Goal: Information Seeking & Learning: Check status

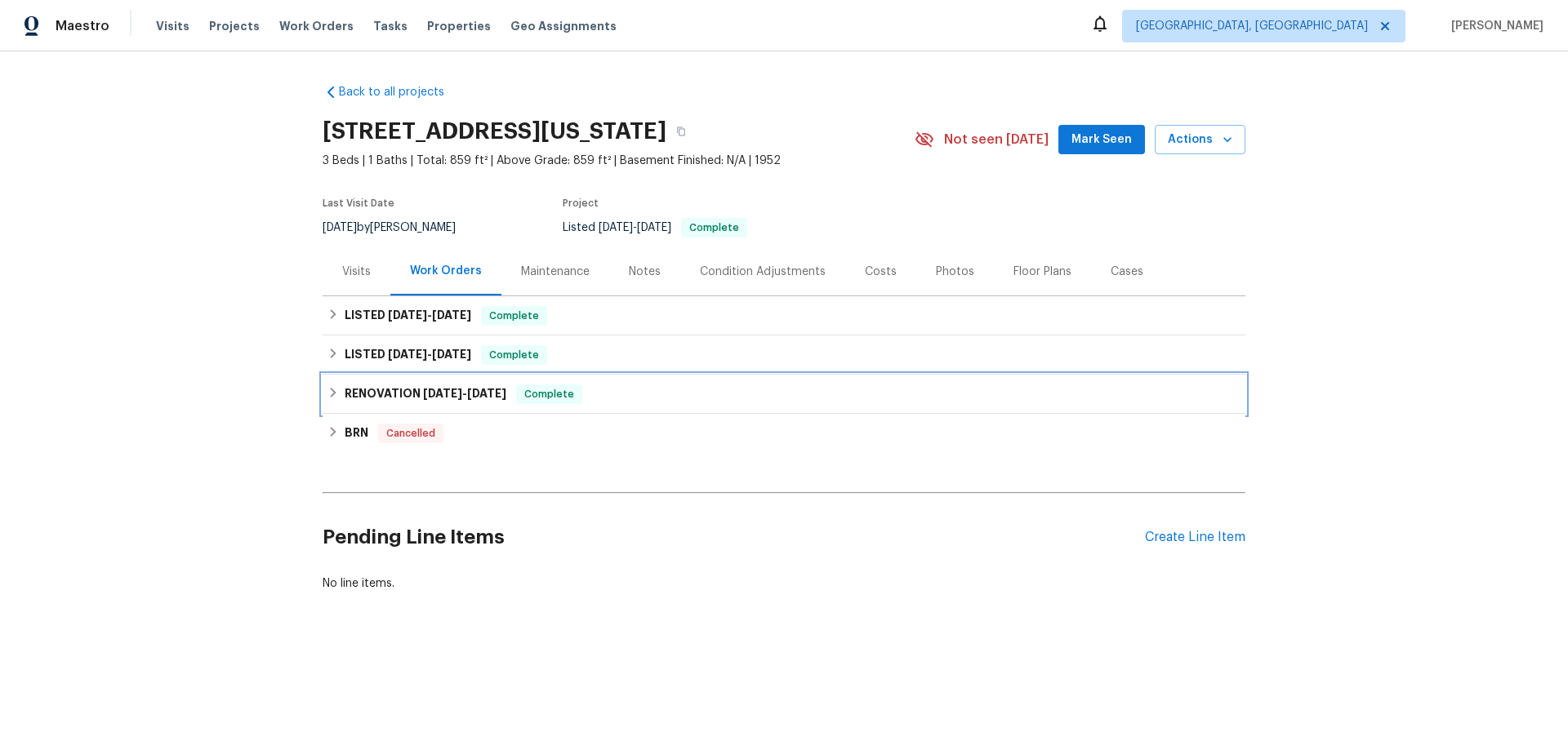
drag, startPoint x: 383, startPoint y: 401, endPoint x: 373, endPoint y: 345, distance: 56.9
click at [383, 400] on h6 "RENOVATION 1/6/25 - 1/15/25" at bounding box center [425, 394] width 162 height 19
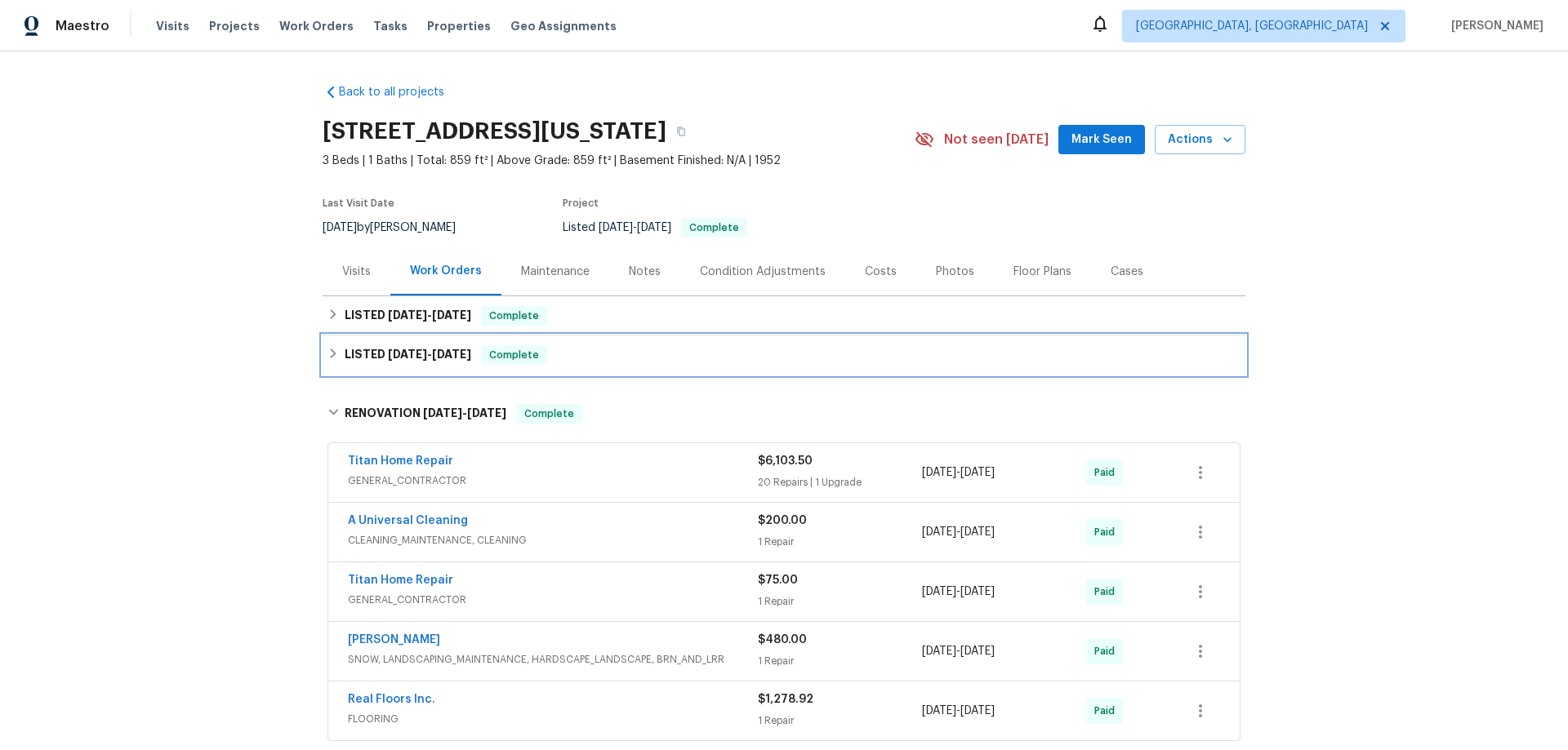
click at [373, 345] on h6 "LISTED 3/18/25 - 3/21/25" at bounding box center [408, 355] width 127 height 19
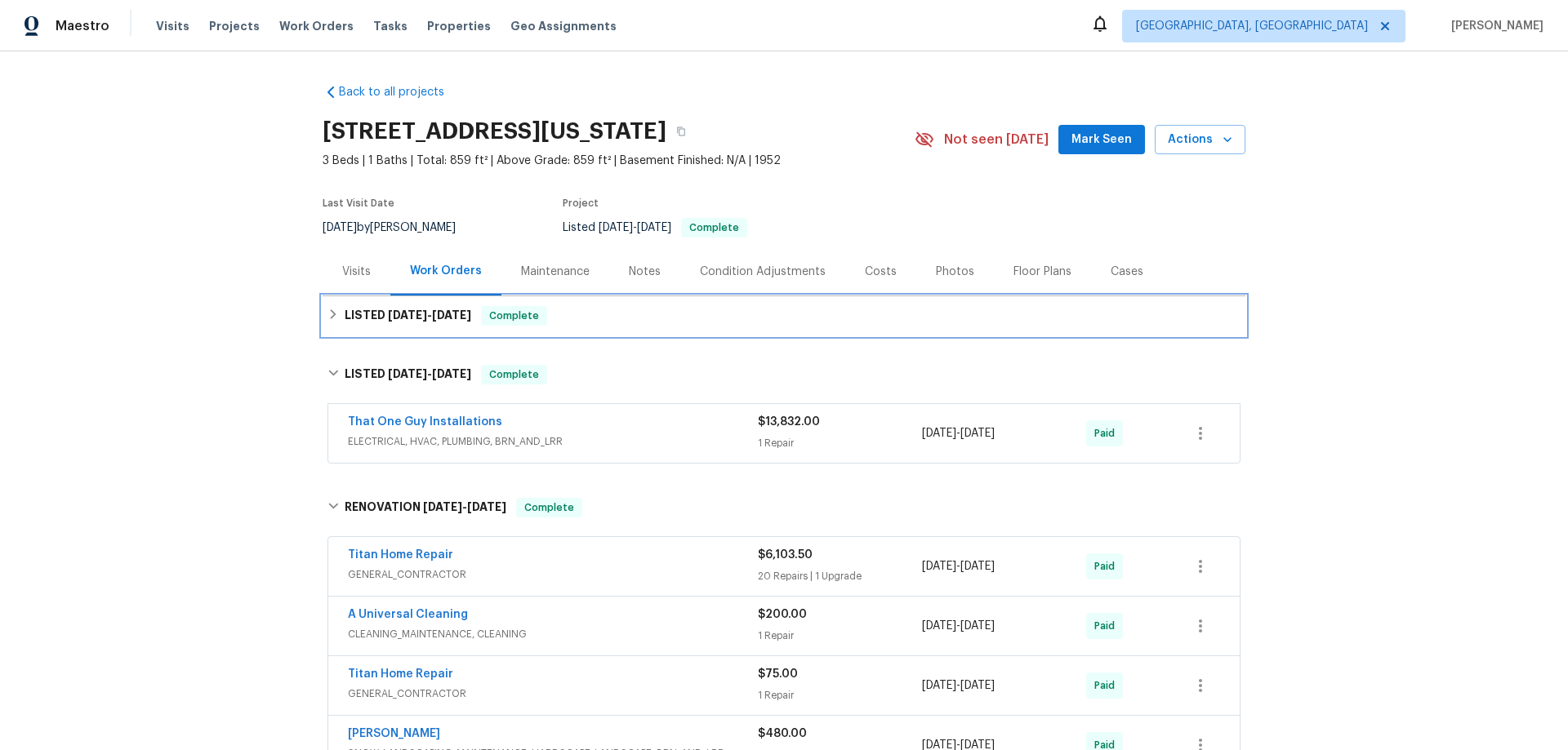
drag, startPoint x: 373, startPoint y: 306, endPoint x: 235, endPoint y: 404, distance: 169.3
click at [373, 305] on div "LISTED 6/4/25 - 8/15/25 Complete" at bounding box center [784, 316] width 923 height 39
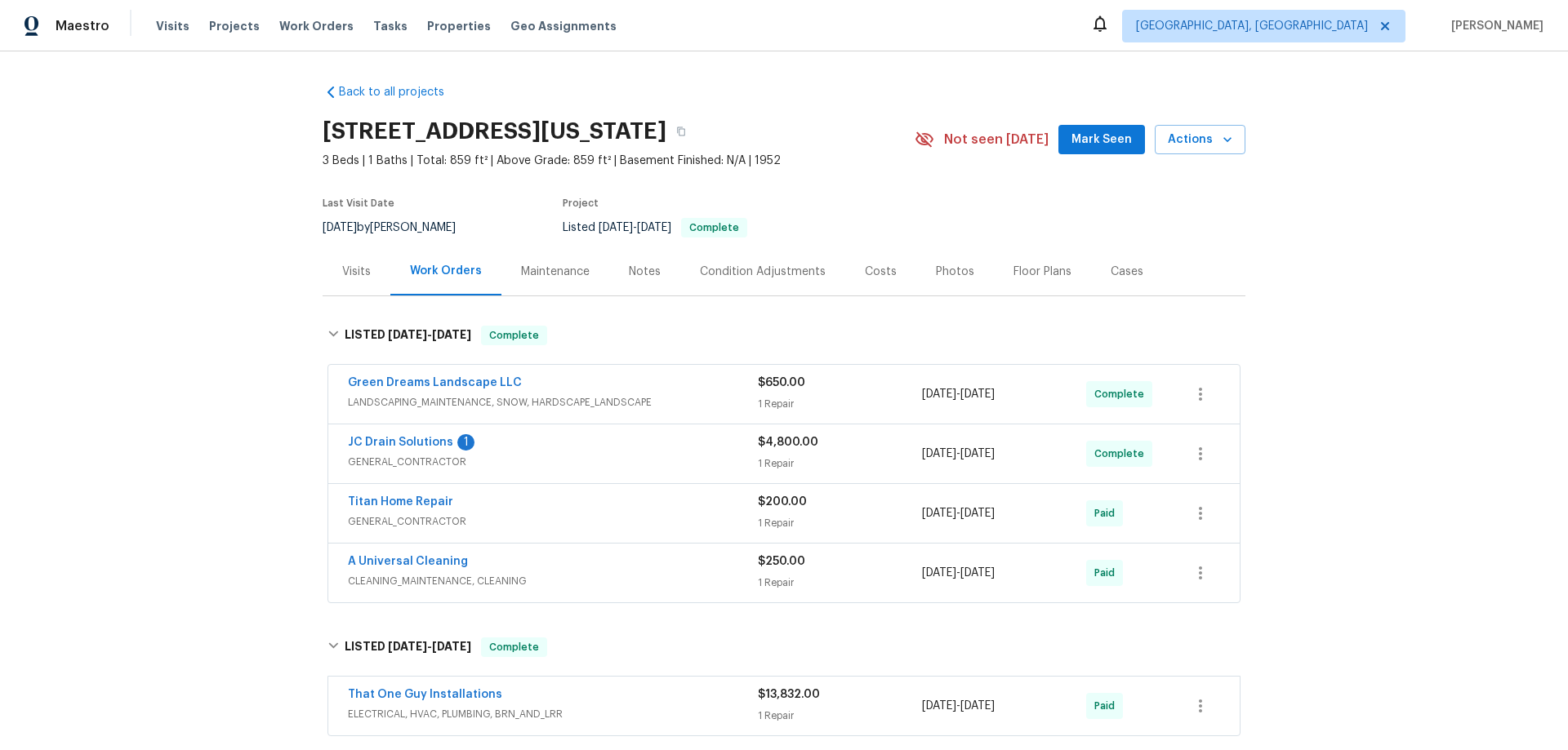
click at [215, 427] on div "Back to all projects 2017 S Corona Ave, Colorado Springs, CO 80905 3 Beds | 1 B…" at bounding box center [784, 400] width 1568 height 698
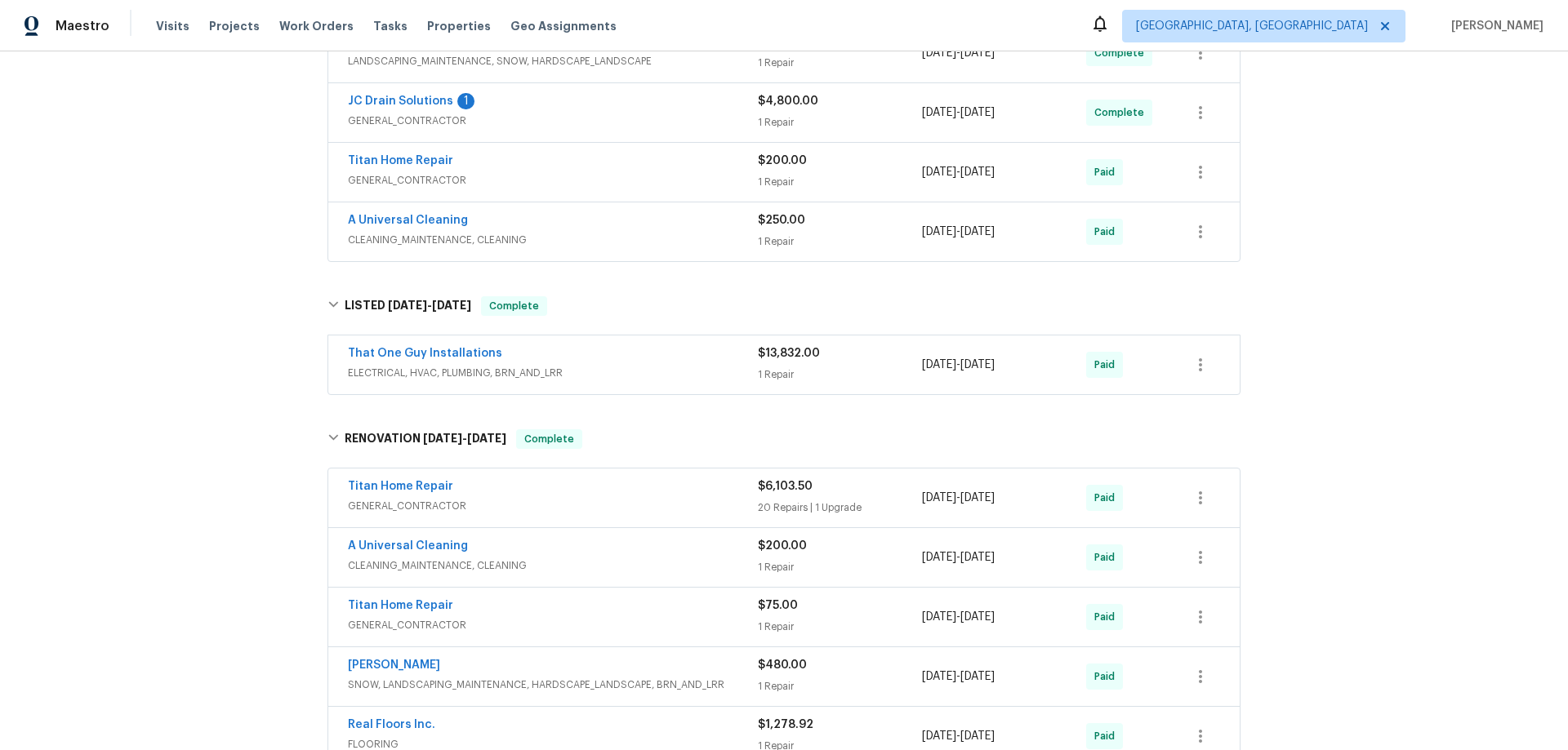
scroll to position [3, 0]
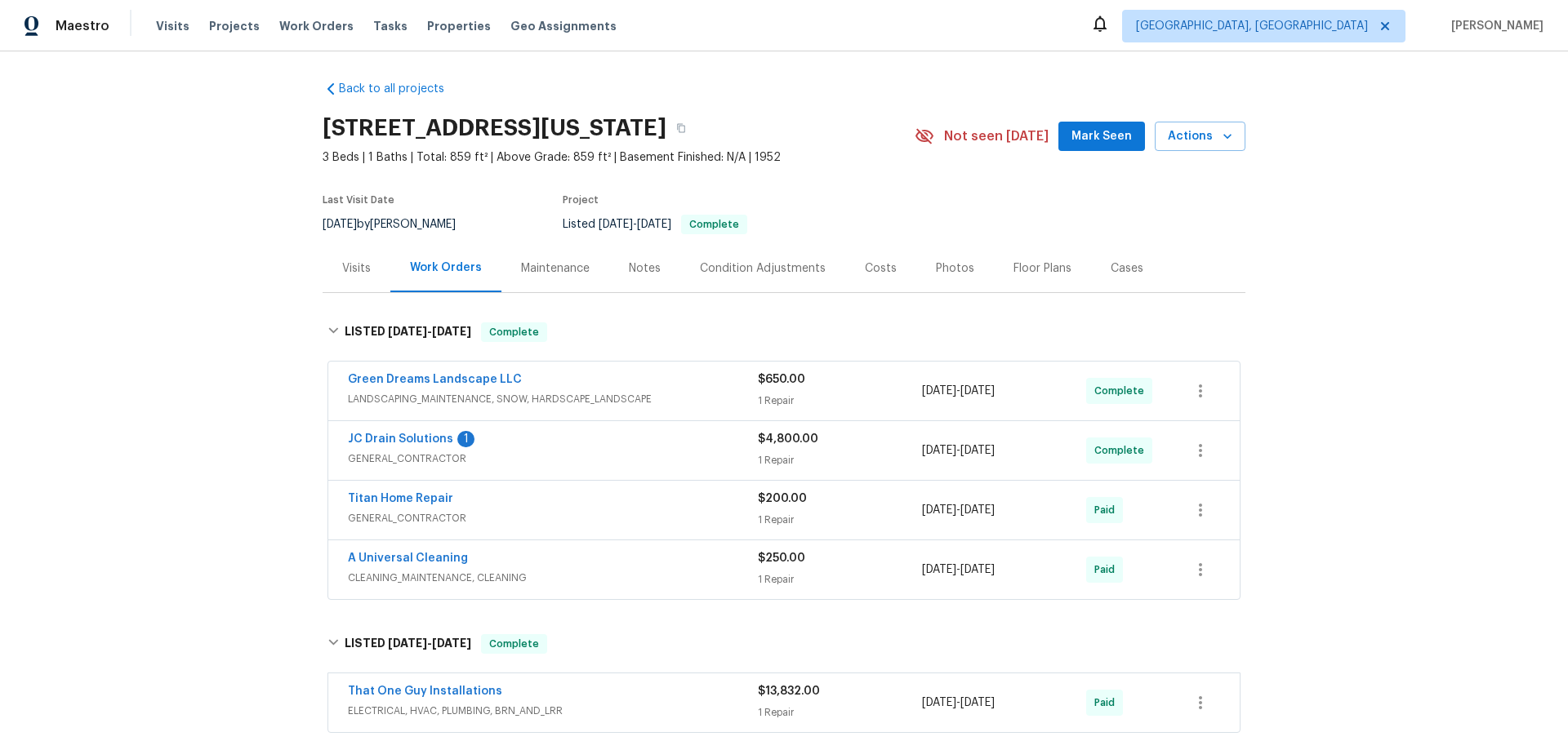
drag, startPoint x: 95, startPoint y: 377, endPoint x: 644, endPoint y: 221, distance: 570.7
click at [109, 370] on div "Back to all projects 2017 S Corona Ave, Colorado Springs, CO 80905 3 Beds | 1 B…" at bounding box center [784, 400] width 1568 height 698
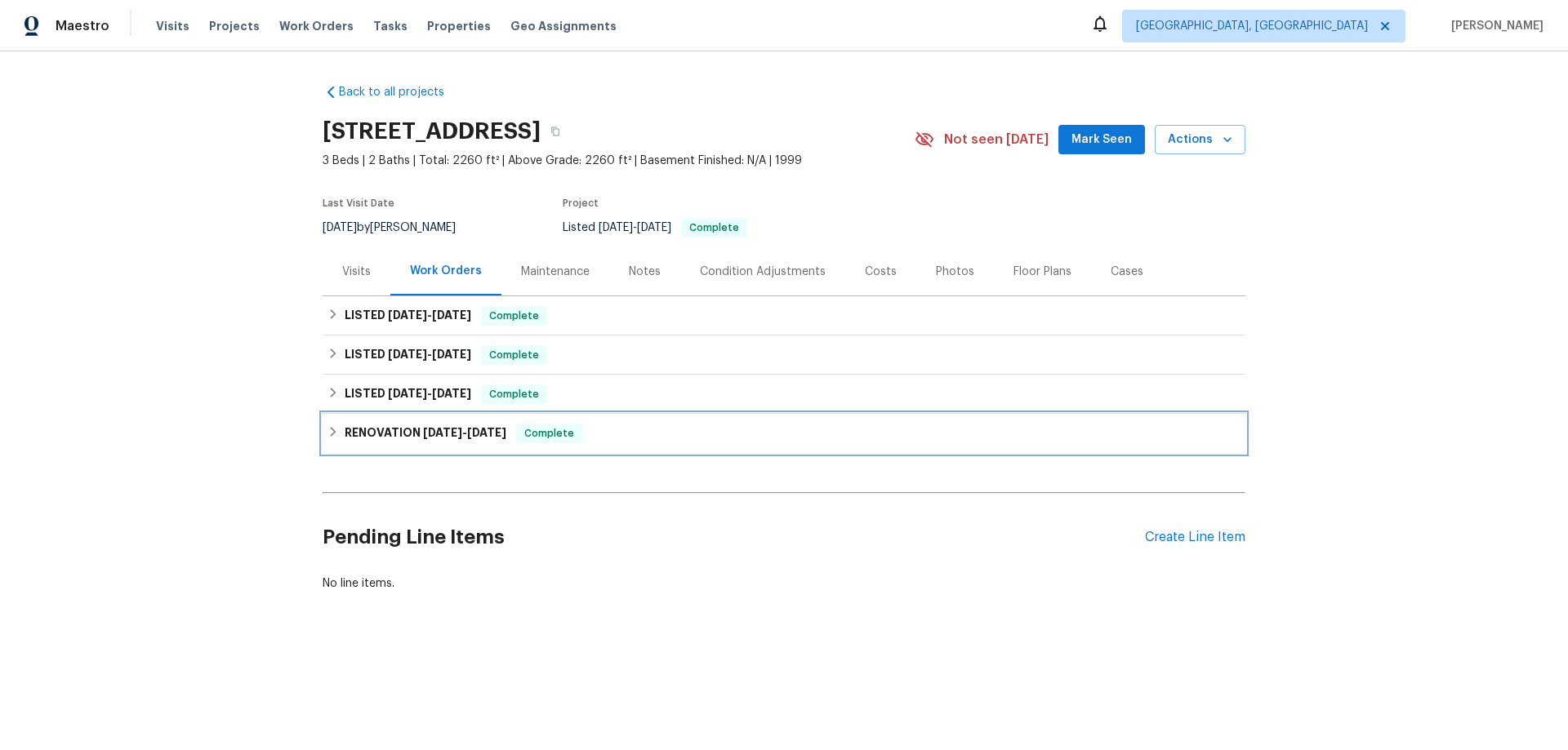
drag, startPoint x: 389, startPoint y: 448, endPoint x: 366, endPoint y: 398, distance: 55.0
click at [389, 445] on div "RENOVATION 2/13/25 - 2/24/25 Complete" at bounding box center [784, 433] width 923 height 39
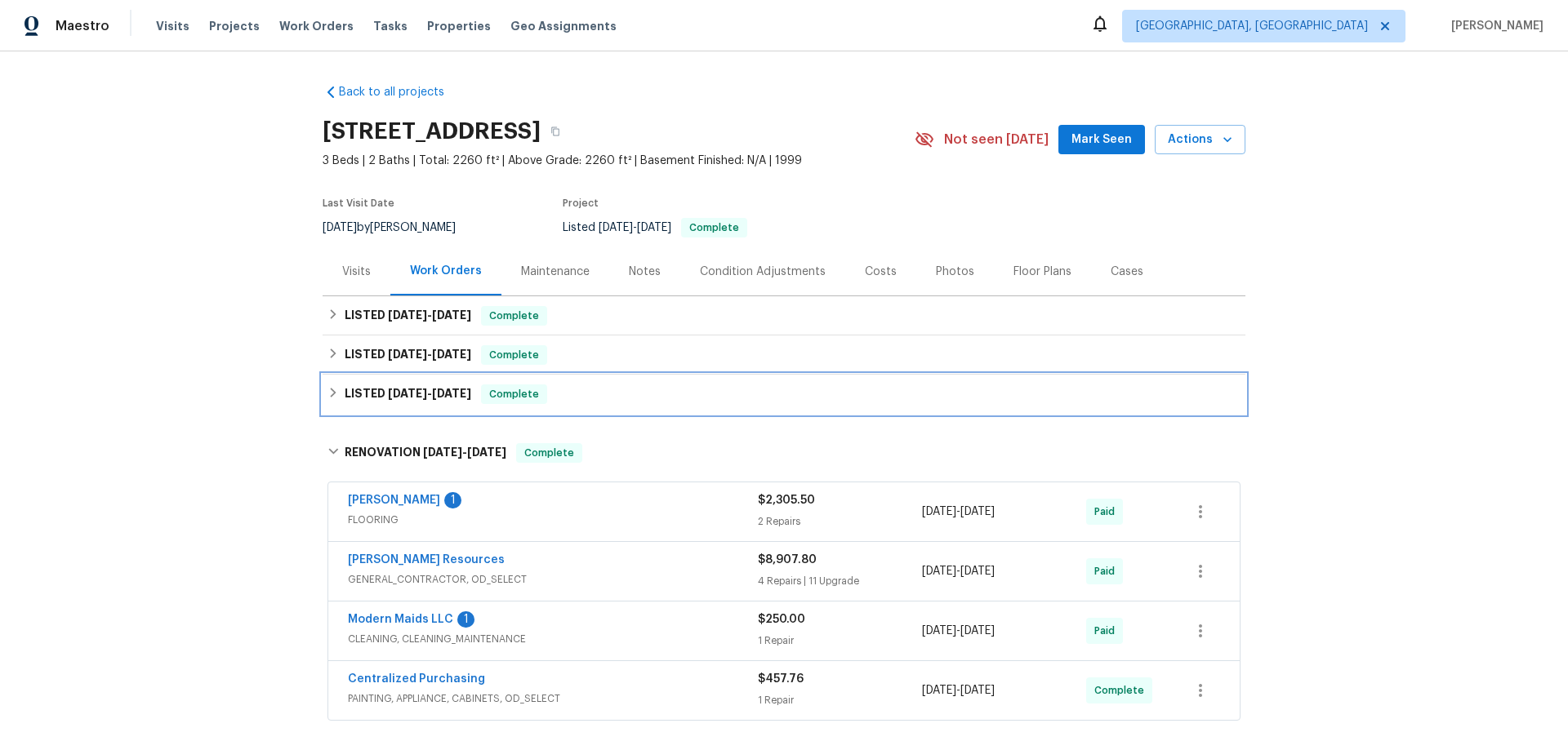
click at [366, 392] on h6 "LISTED 2/25/25 - 2/26/25" at bounding box center [408, 394] width 127 height 19
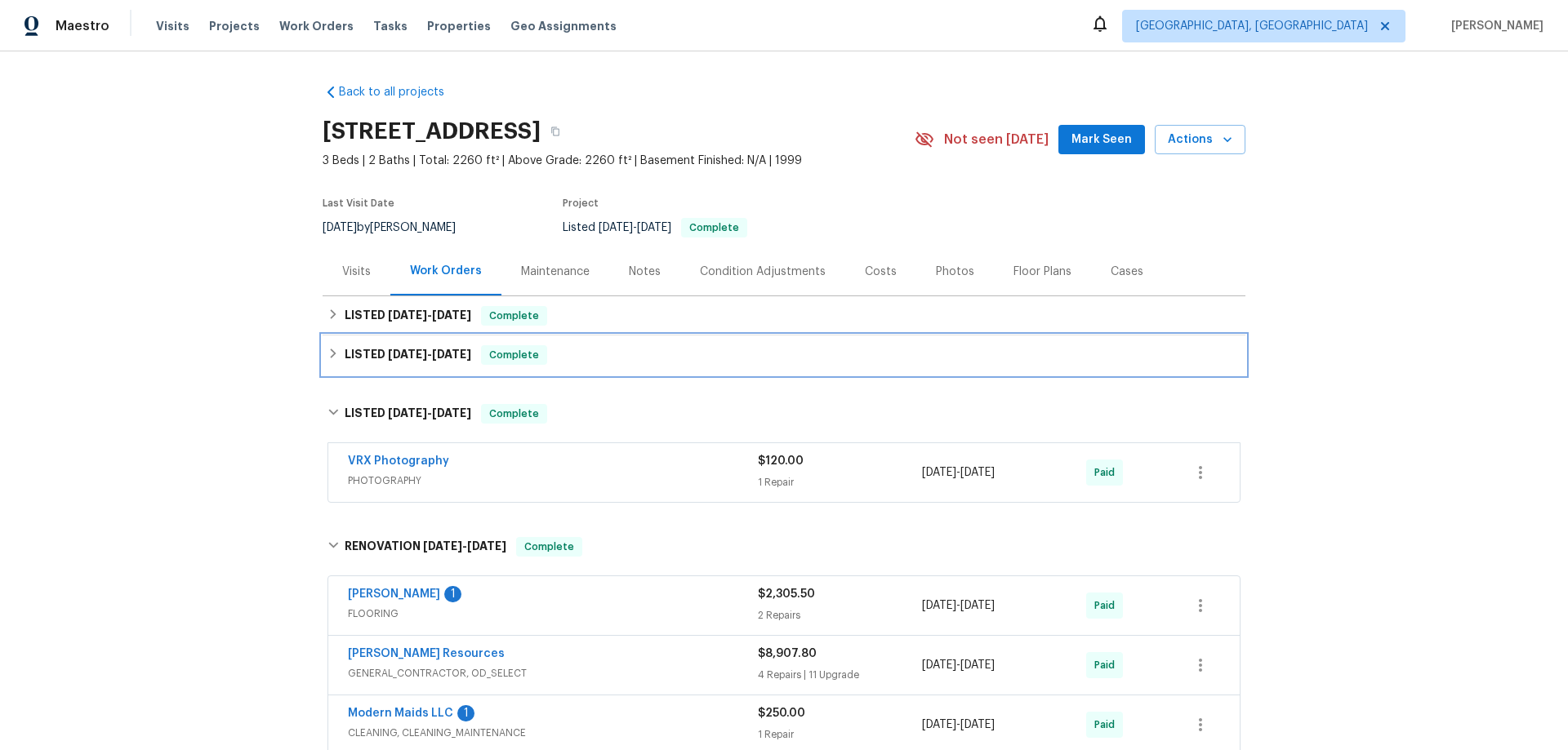
click at [377, 347] on h6 "LISTED 4/11/25 - 4/14/25" at bounding box center [408, 355] width 127 height 19
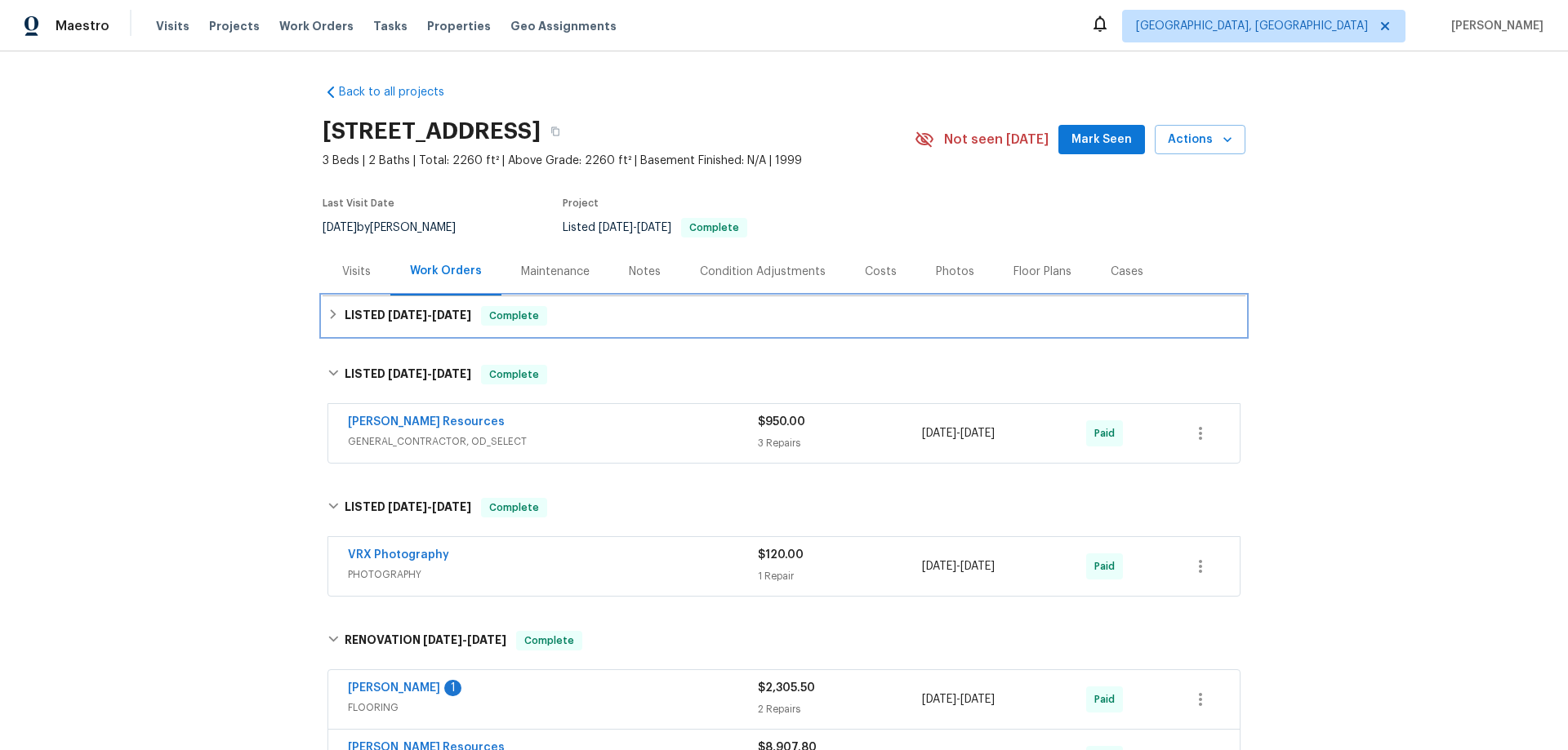
click at [366, 328] on div "LISTED 7/17/25 - 7/29/25 Complete" at bounding box center [784, 316] width 923 height 39
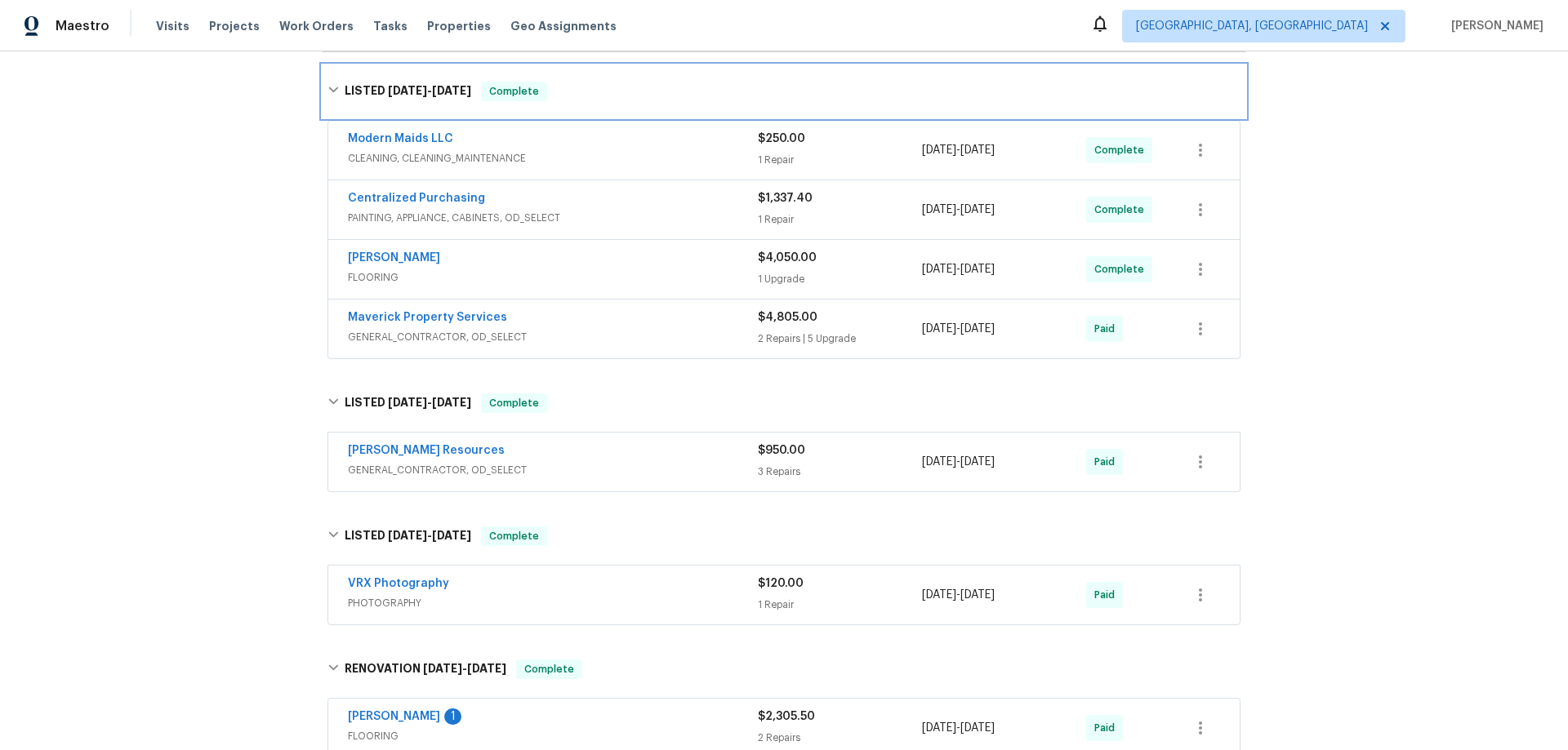
scroll to position [408, 0]
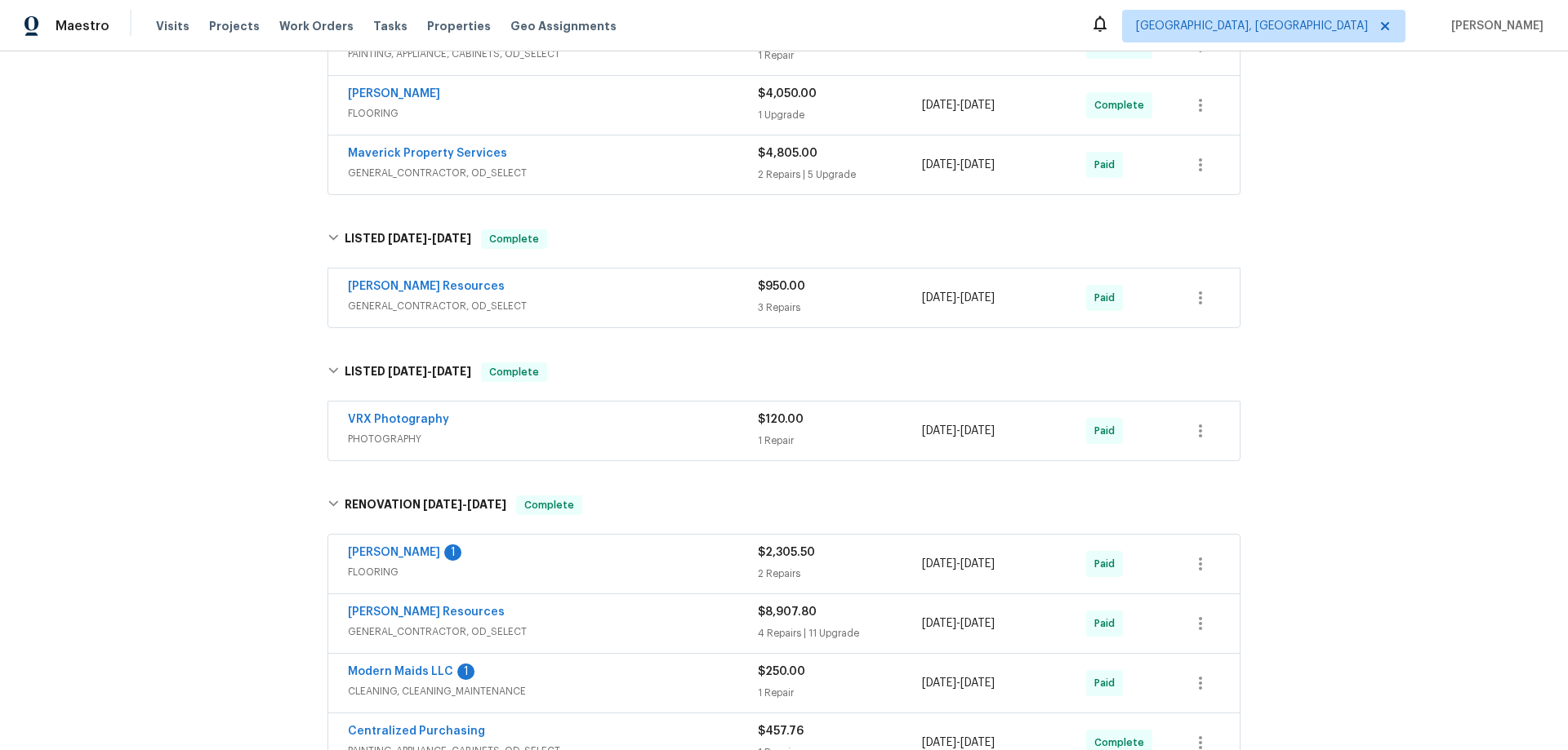
click at [241, 392] on div "Back to all projects 1123 Elm Brook Ct, Allen, TX 75002 3 Beds | 2 Baths | Tota…" at bounding box center [784, 400] width 1568 height 698
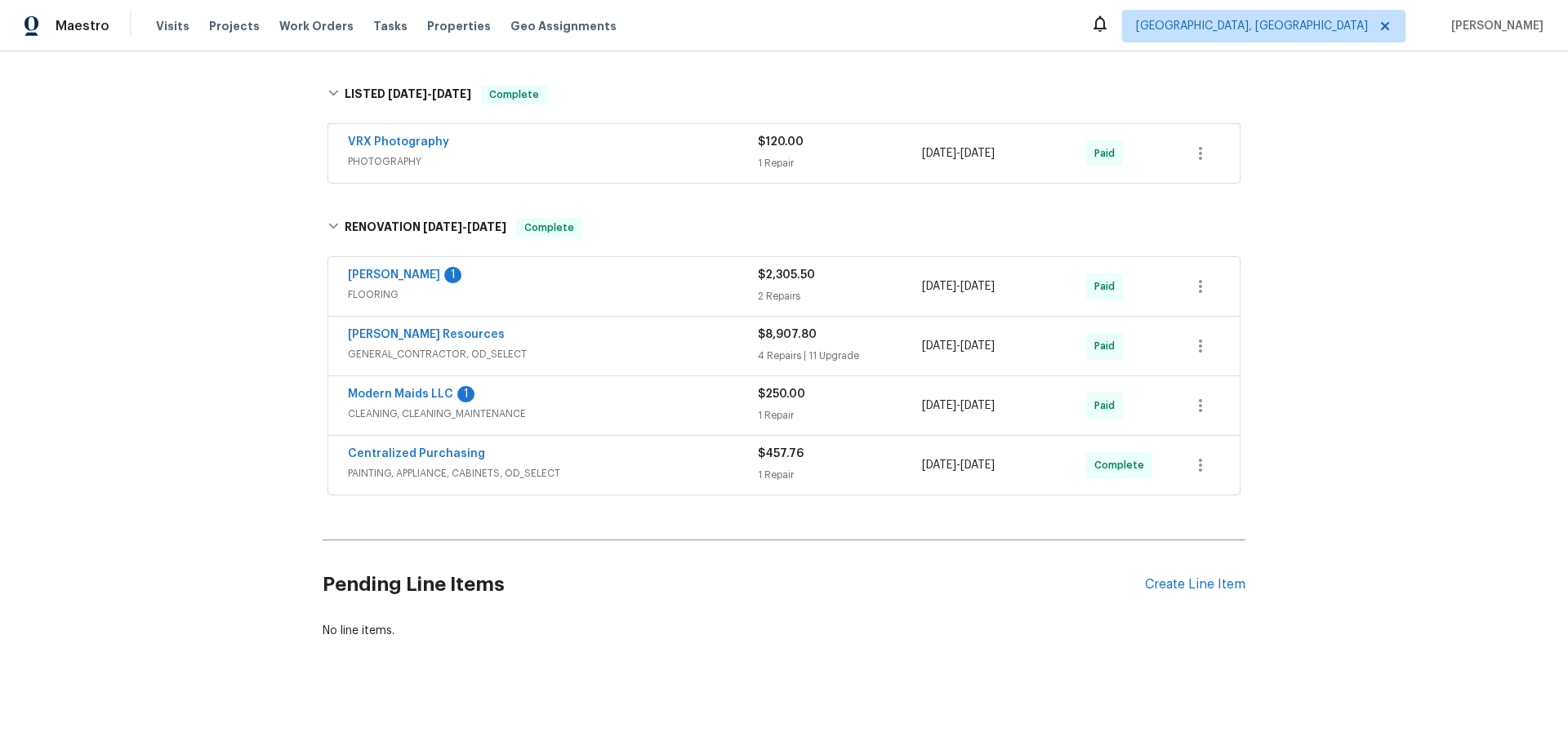
scroll to position [8, 0]
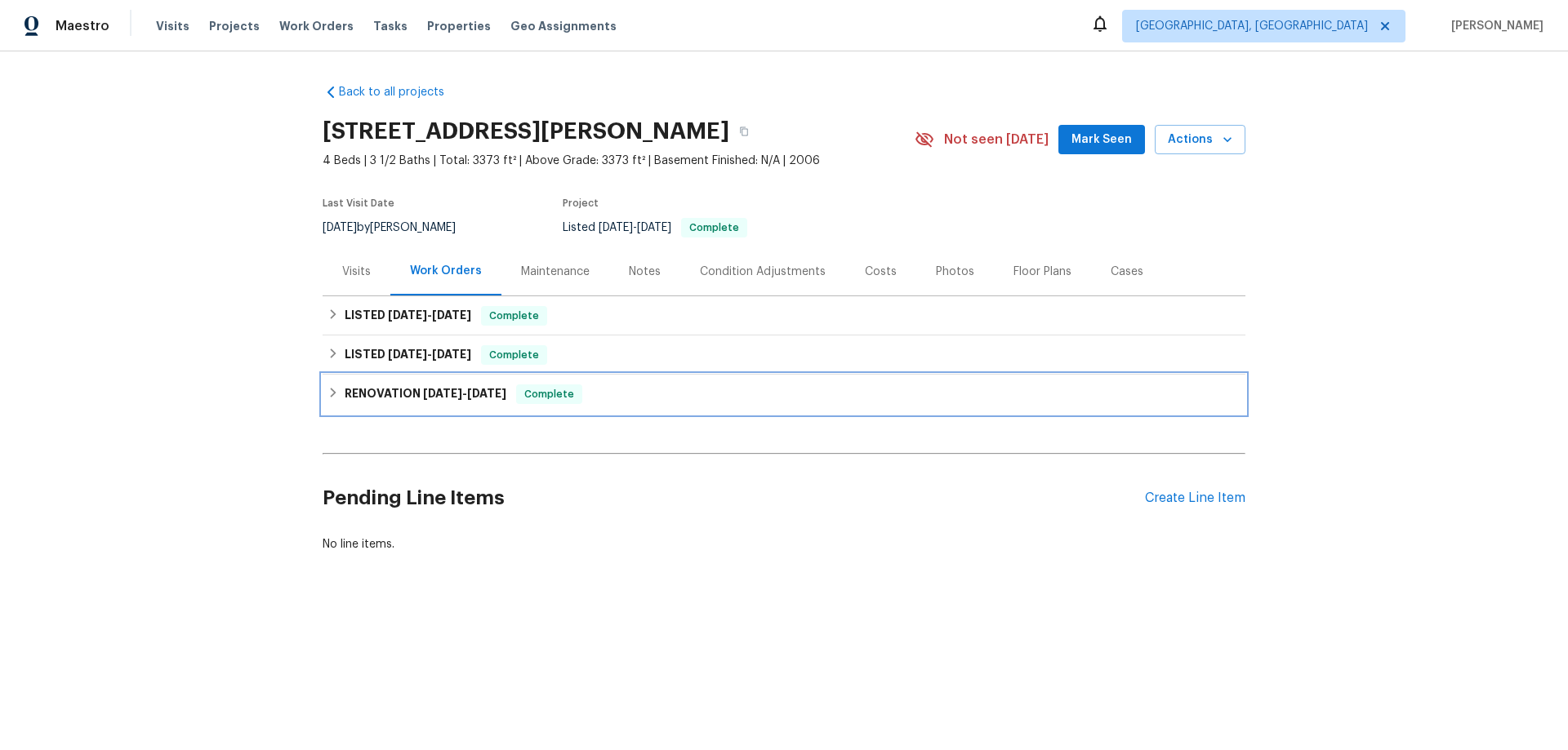
drag, startPoint x: 362, startPoint y: 386, endPoint x: 364, endPoint y: 359, distance: 27.1
click at [362, 386] on h6 "RENOVATION 5/19/25 - 6/4/25" at bounding box center [425, 394] width 162 height 19
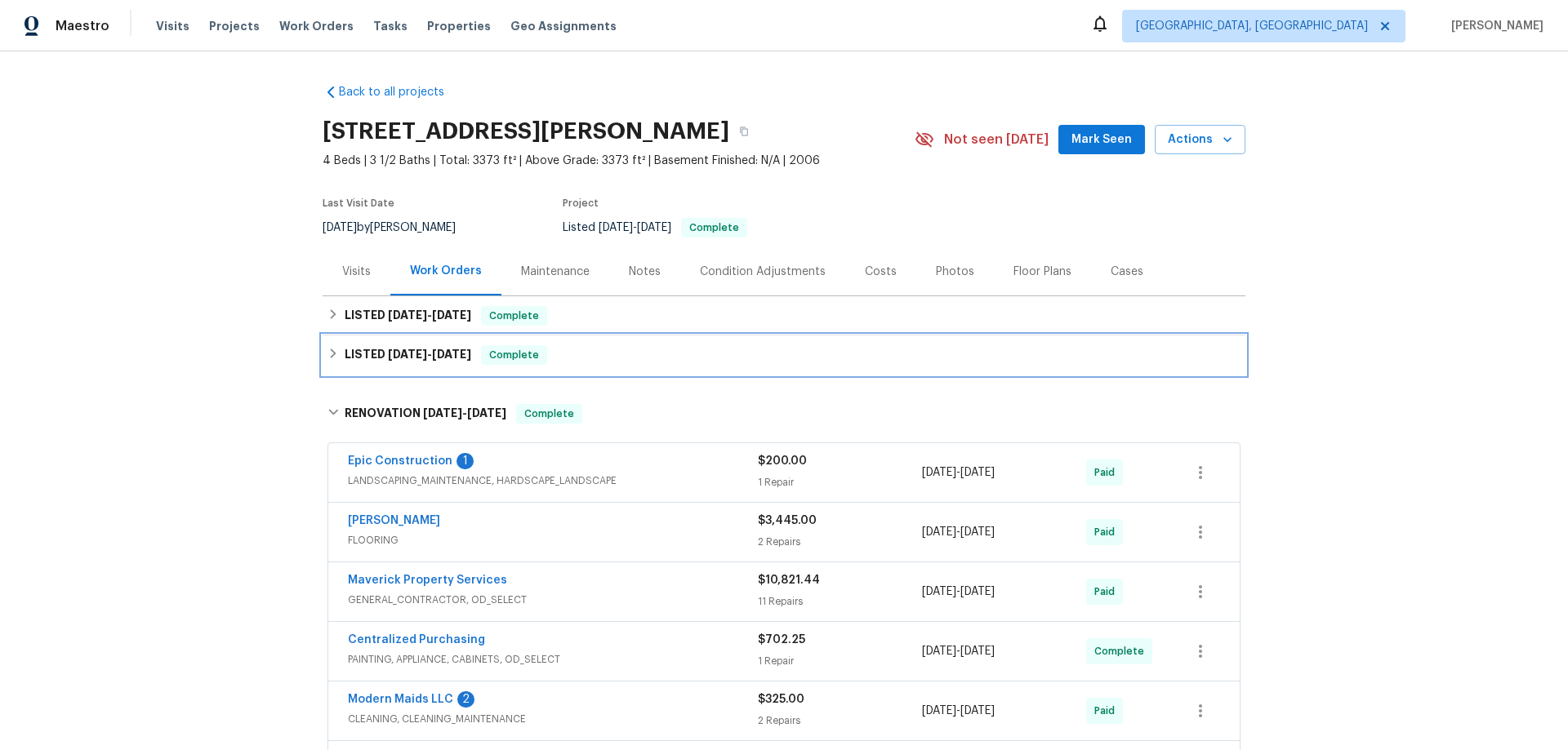
drag, startPoint x: 366, startPoint y: 349, endPoint x: 370, endPoint y: 335, distance: 14.6
click at [366, 348] on h6 "LISTED 6/5/25 - 6/6/25" at bounding box center [408, 355] width 127 height 19
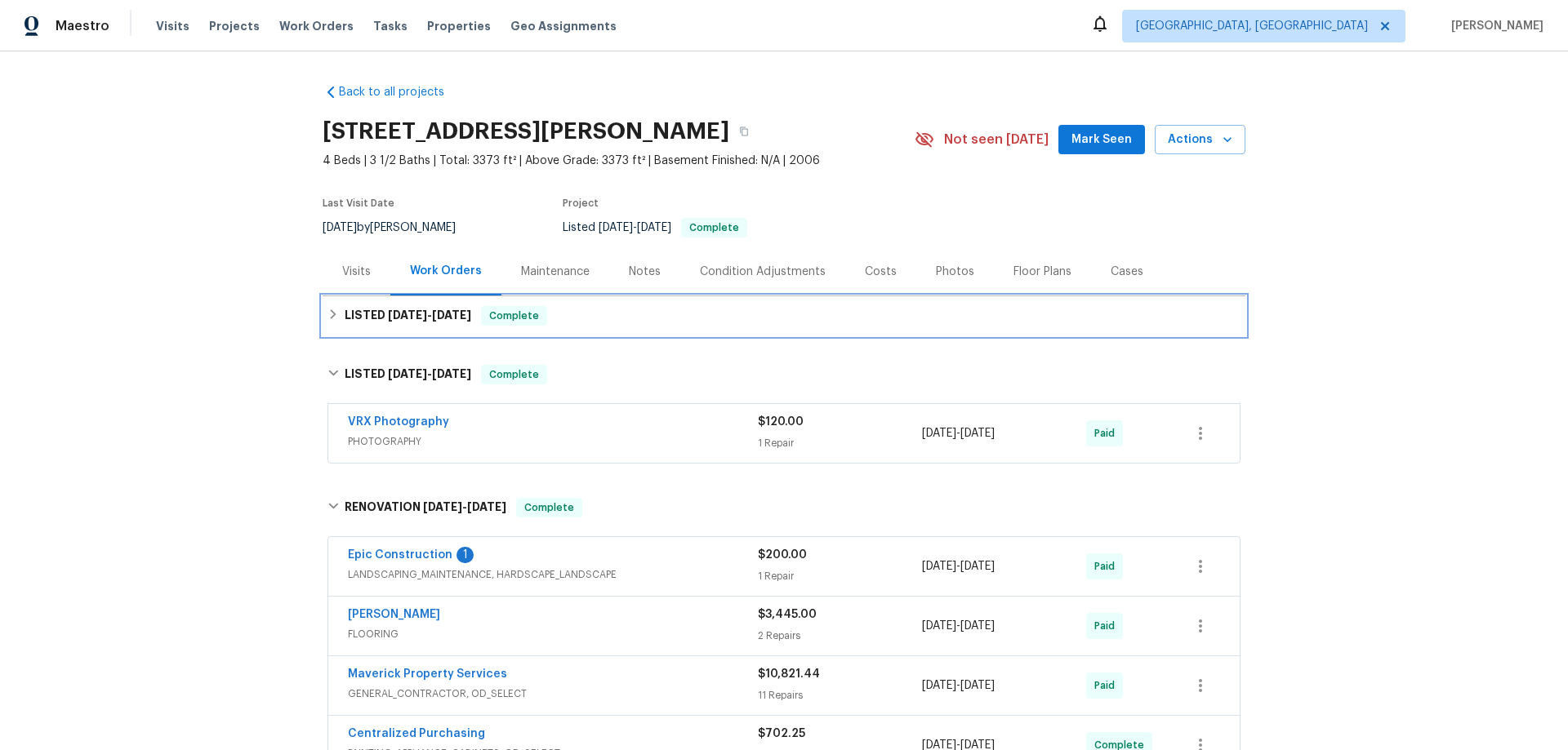
click at [370, 335] on div "LISTED 6/18/25 - 6/20/25 Complete" at bounding box center [784, 316] width 923 height 39
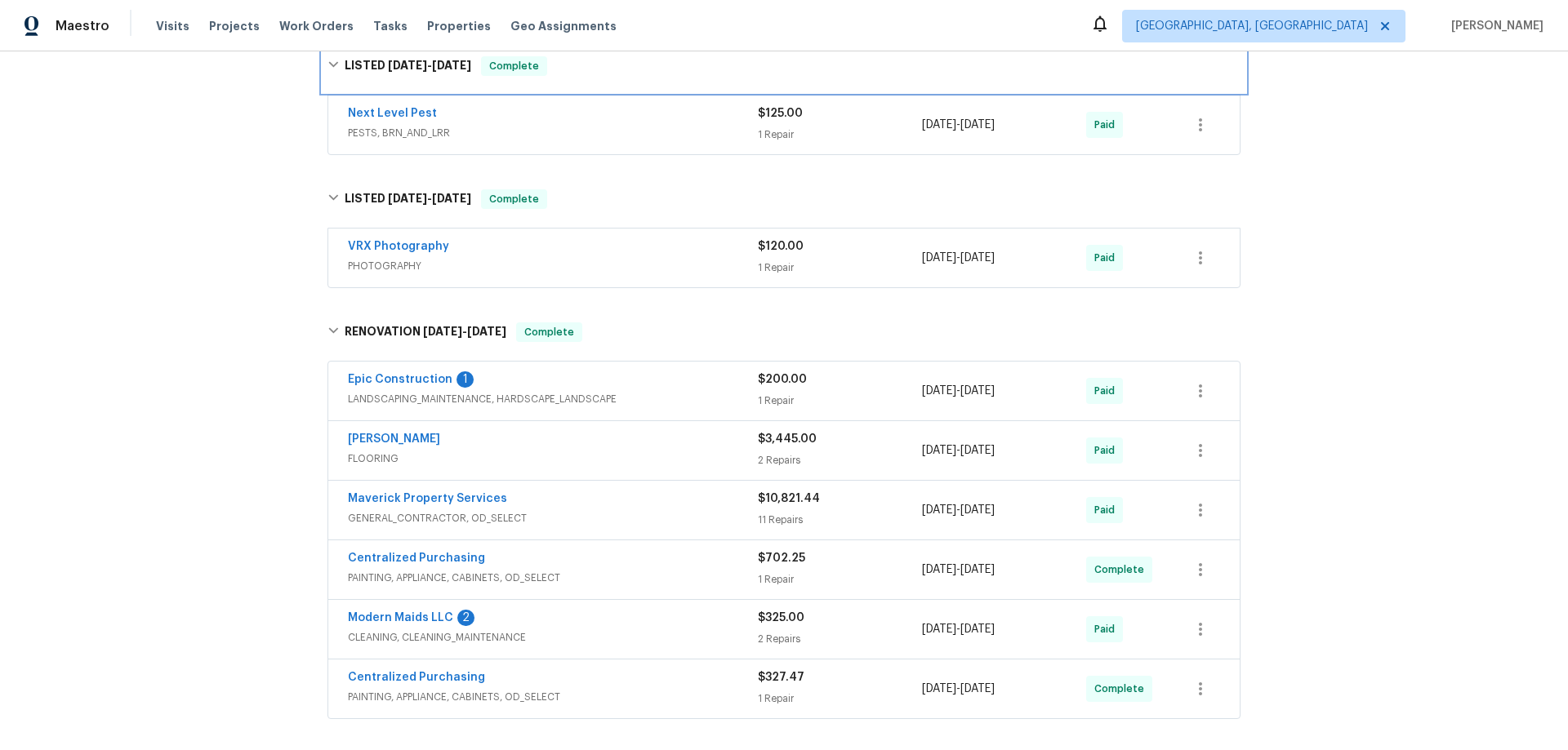
scroll to position [408, 0]
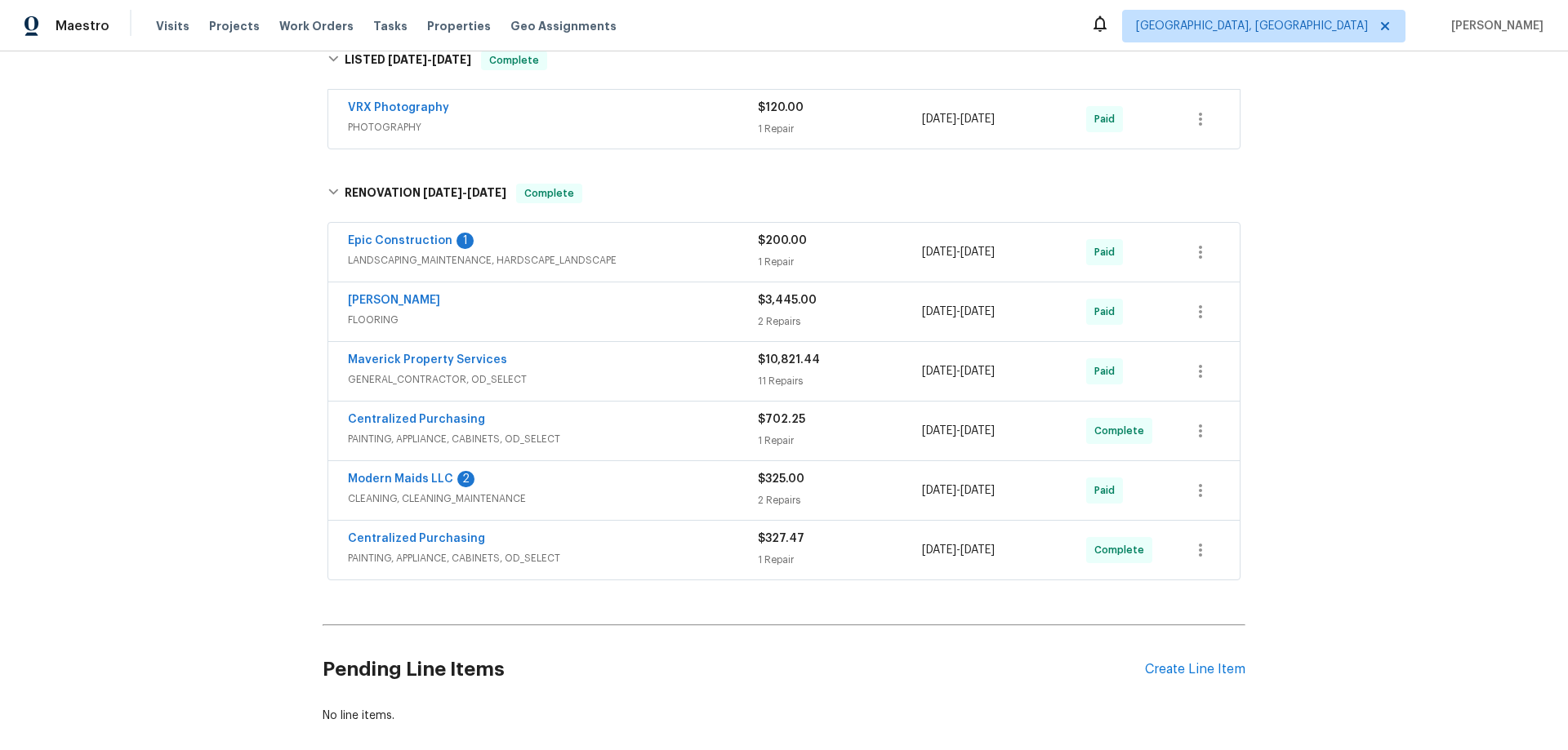
click at [232, 400] on div "Back to all projects 1600 Country Walk Dr, McKinney, TX 75071 4 Beds | 3 1/2 Ba…" at bounding box center [784, 400] width 1568 height 698
drag, startPoint x: 229, startPoint y: 317, endPoint x: 241, endPoint y: 325, distance: 14.4
click at [228, 317] on div "Back to all projects 1600 Country Walk Dr, McKinney, TX 75071 4 Beds | 3 1/2 Ba…" at bounding box center [784, 400] width 1568 height 698
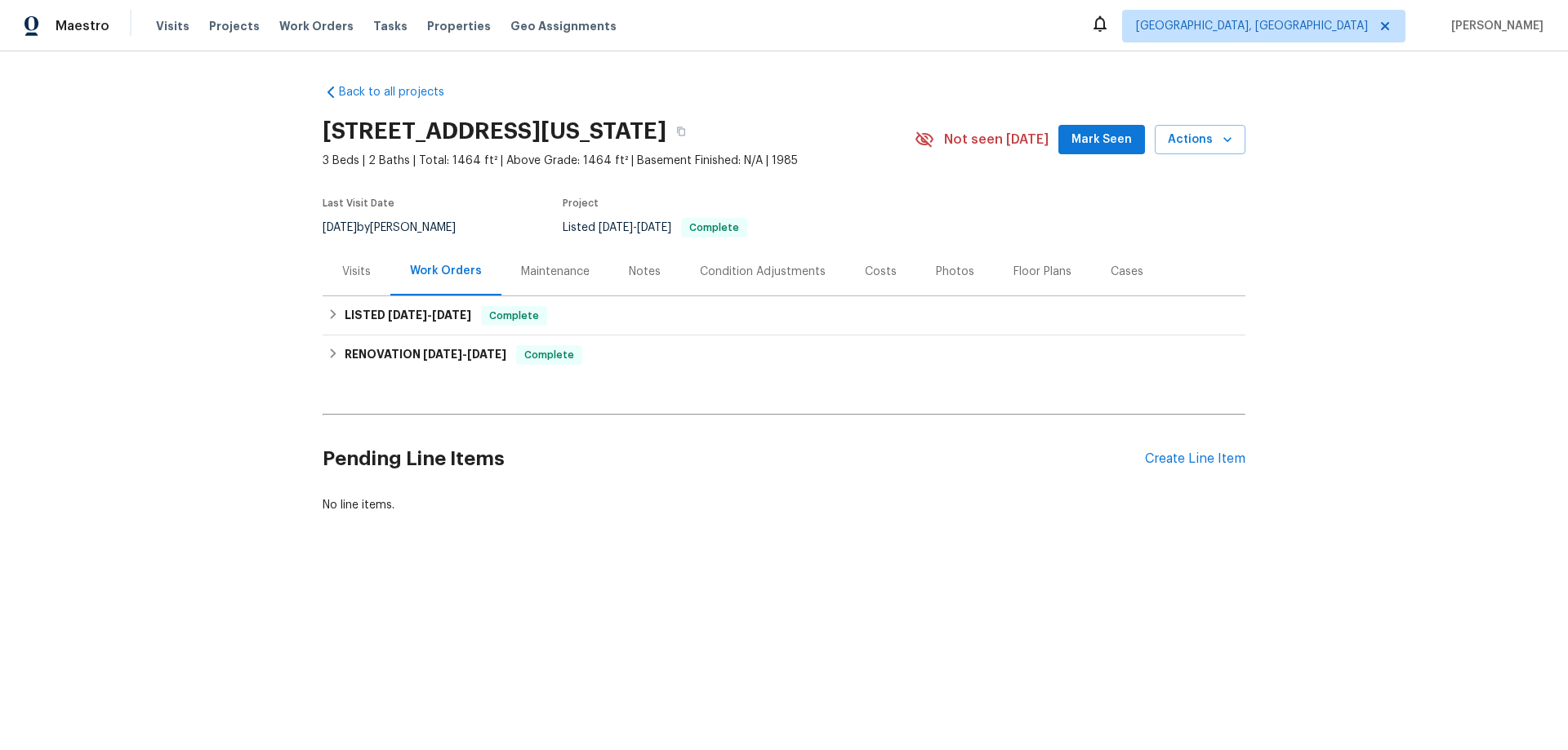
drag, startPoint x: 415, startPoint y: 377, endPoint x: 400, endPoint y: 330, distance: 49.3
click at [413, 370] on div "Back to all projects [STREET_ADDRESS][US_STATE] 3 Beds | 2 Baths | Total: 1464 …" at bounding box center [784, 298] width 923 height 455
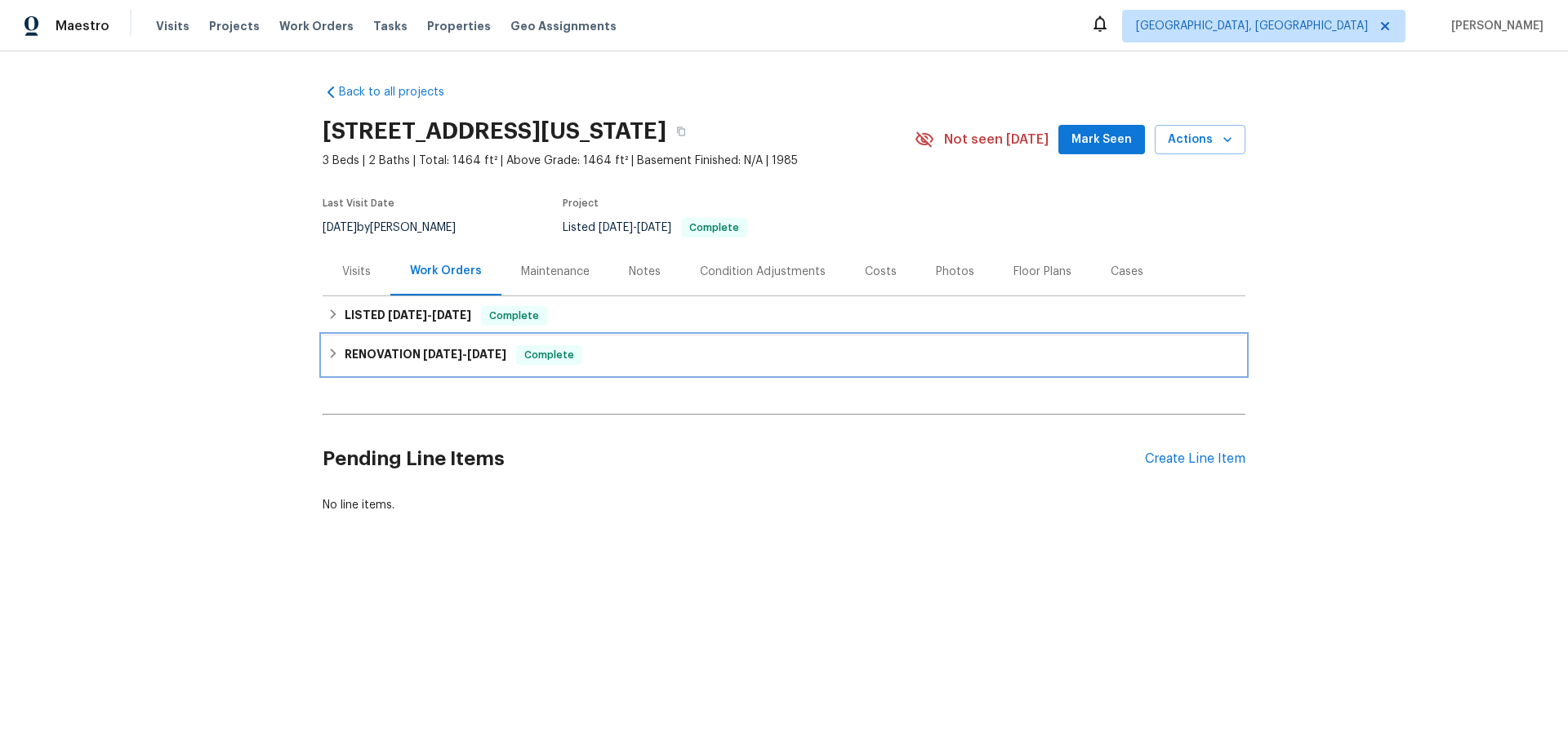
click at [387, 348] on h6 "RENOVATION [DATE] - [DATE]" at bounding box center [425, 355] width 162 height 19
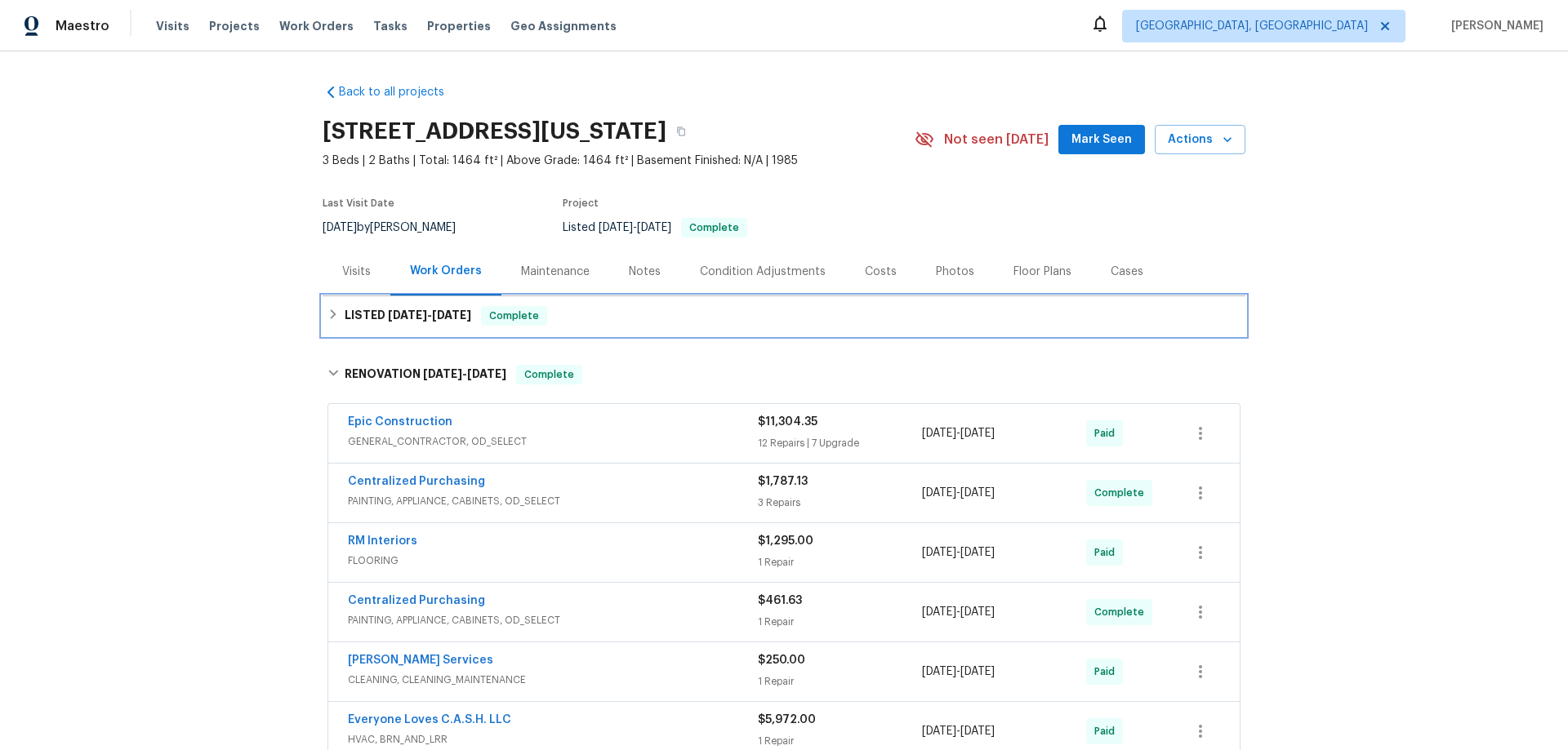
click at [399, 317] on span "[DATE]" at bounding box center [408, 315] width 39 height 11
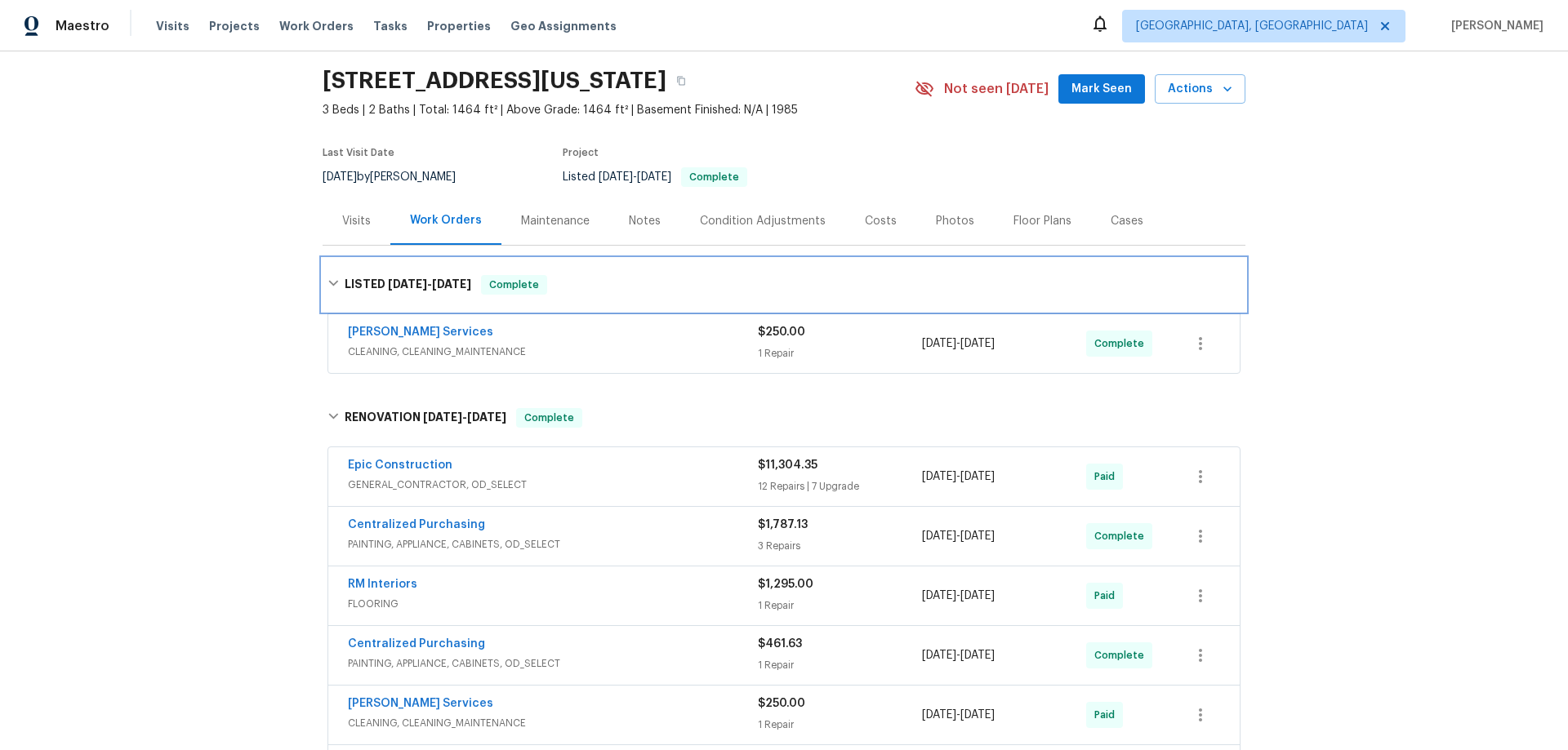
scroll to position [327, 0]
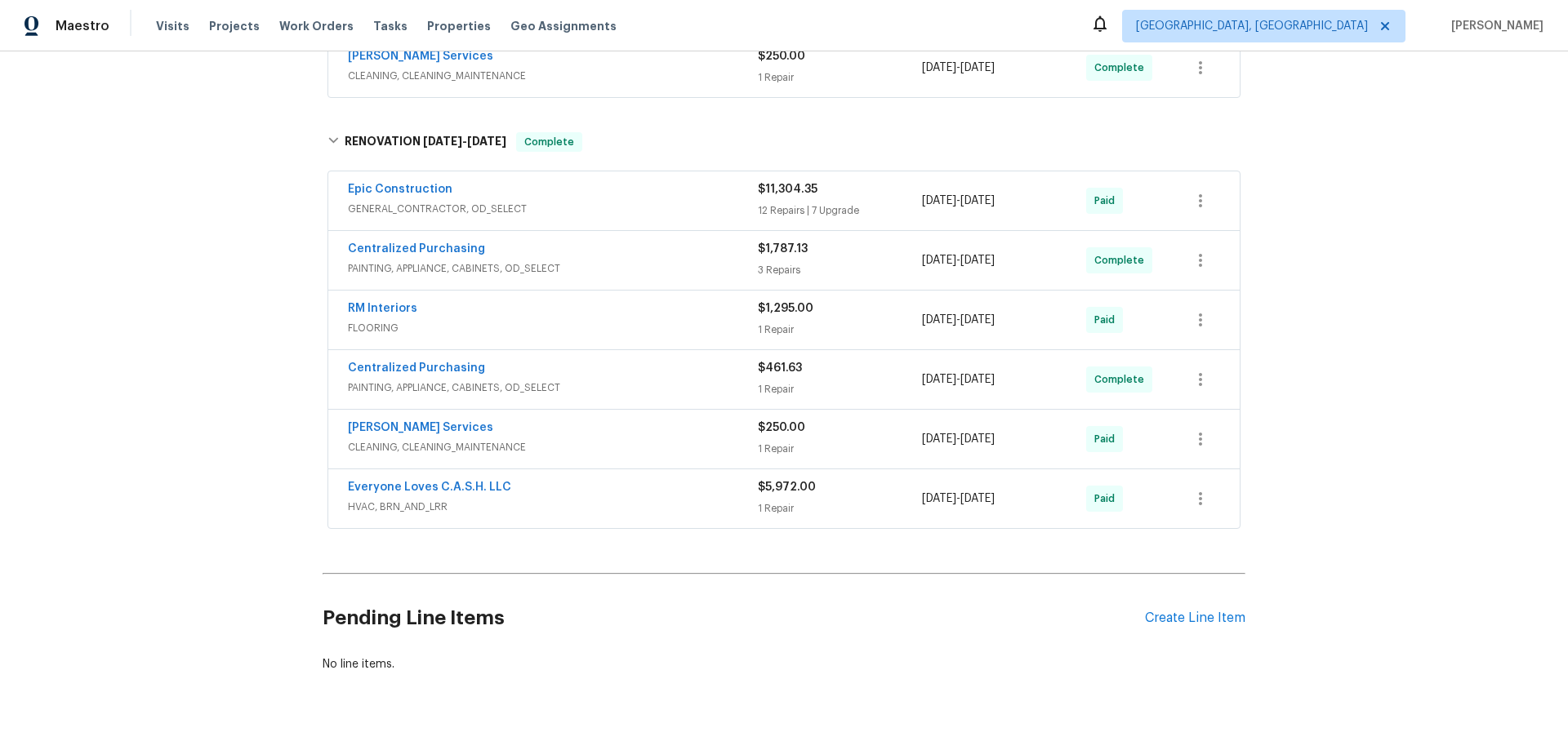
click at [194, 377] on div "Back to all projects [STREET_ADDRESS][US_STATE] 3 Beds | 2 Baths | Total: 1464 …" at bounding box center [784, 400] width 1568 height 698
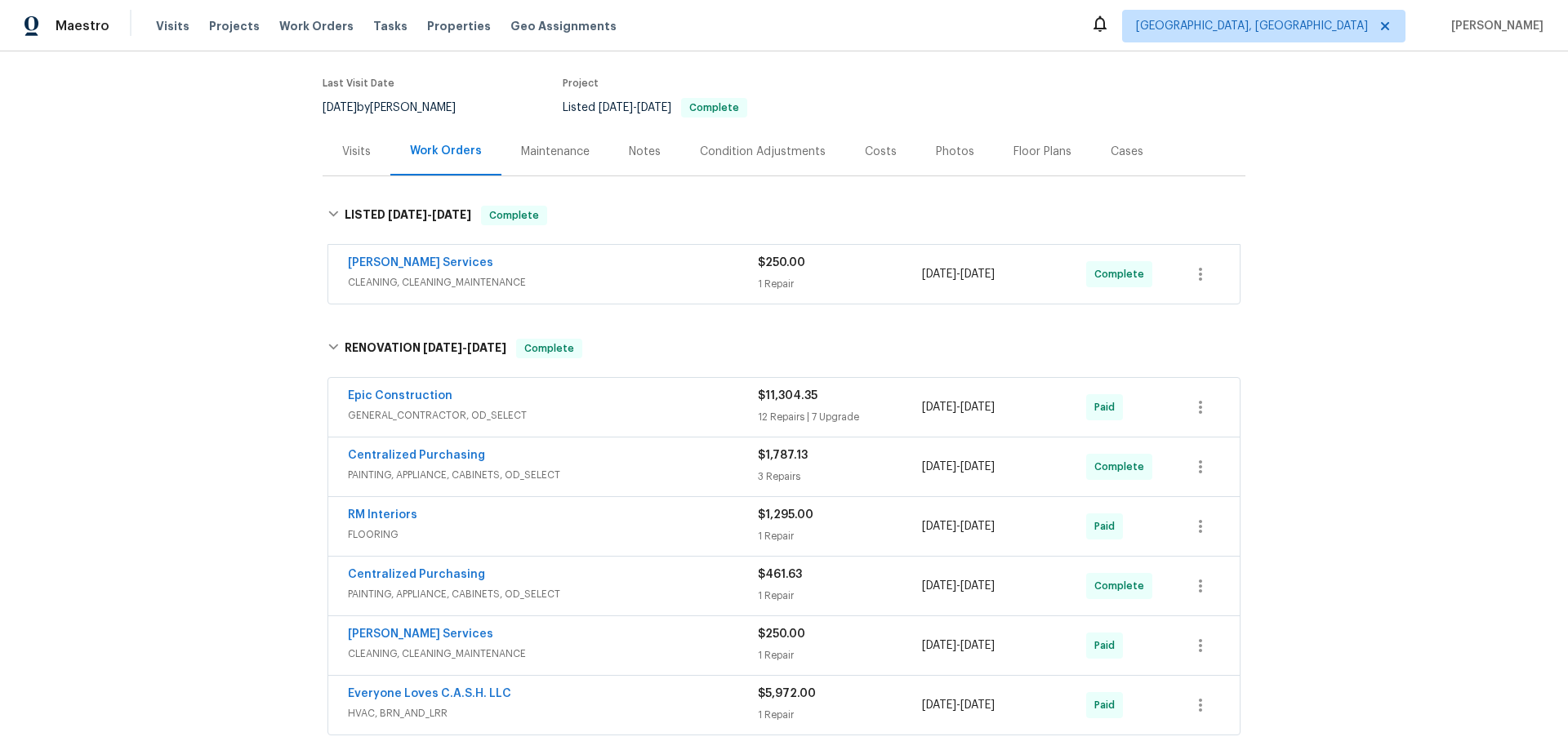
scroll to position [0, 0]
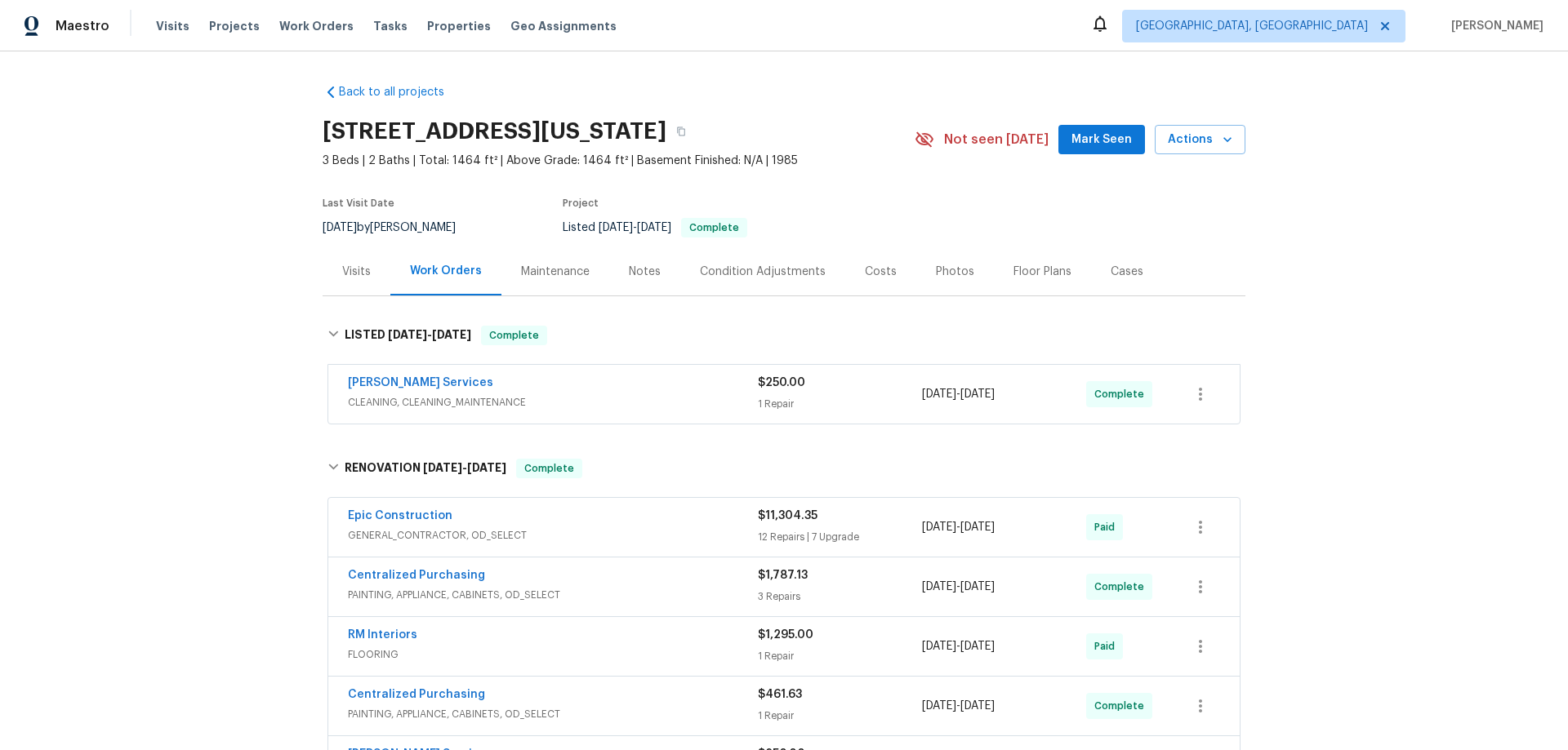
click at [170, 372] on div "Back to all projects [STREET_ADDRESS][US_STATE] 3 Beds | 2 Baths | Total: 1464 …" at bounding box center [784, 400] width 1568 height 698
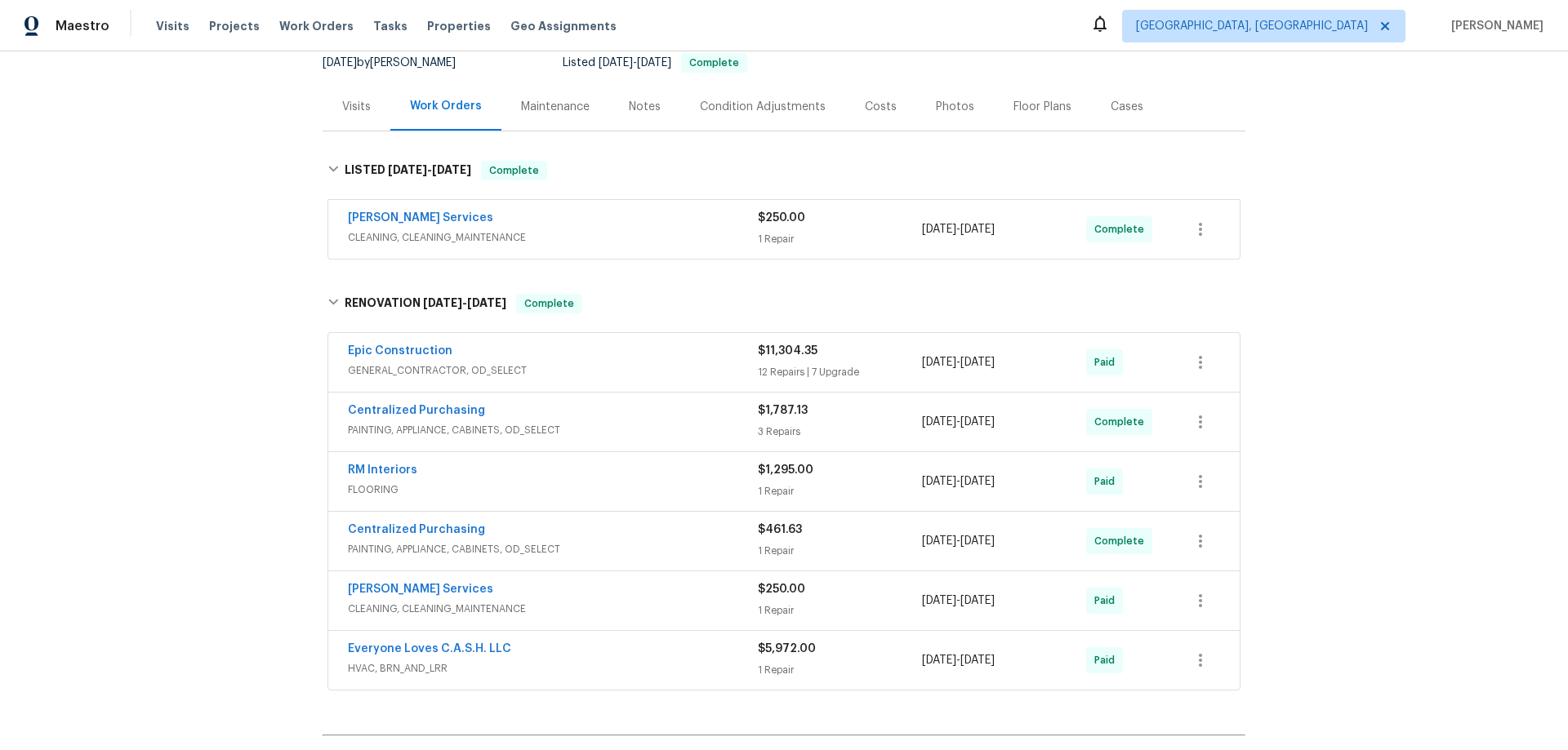
scroll to position [245, 0]
